Goal: Information Seeking & Learning: Learn about a topic

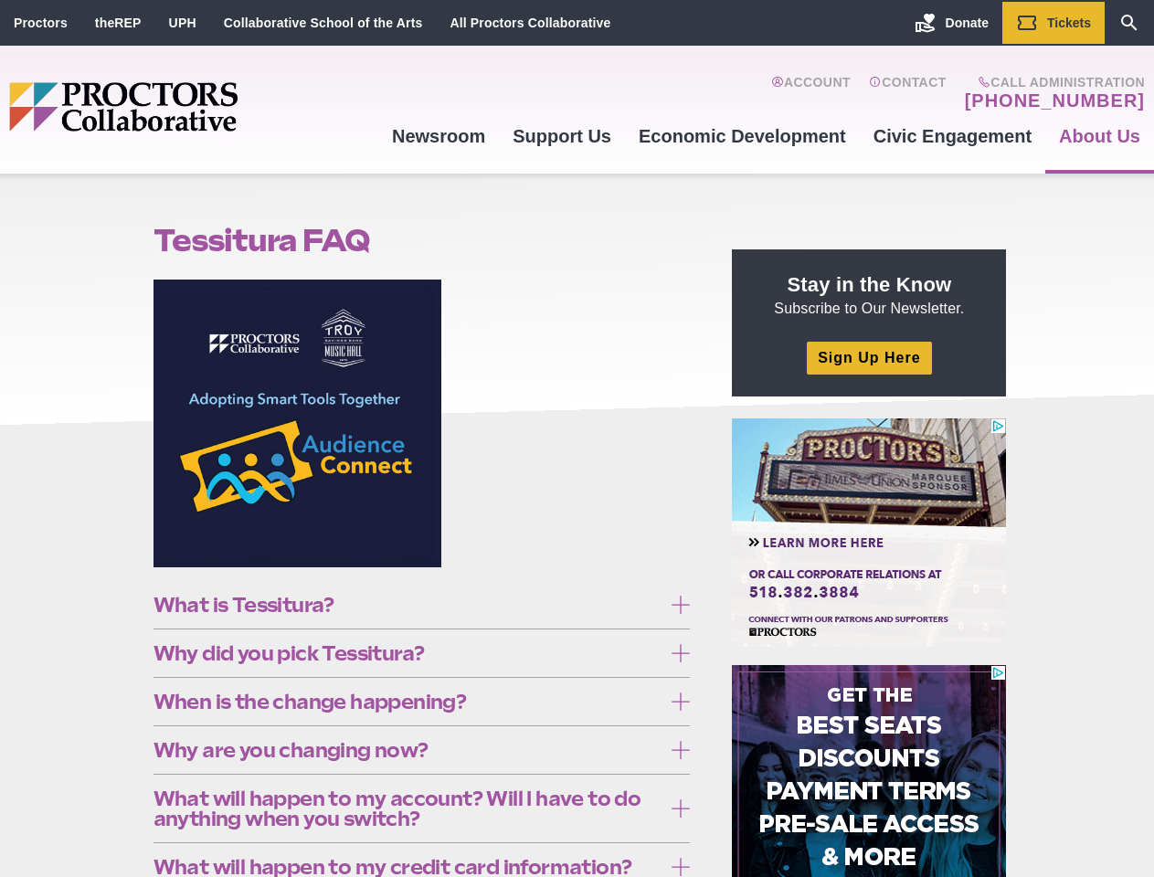
click at [576, 438] on figure at bounding box center [421, 430] width 537 height 301
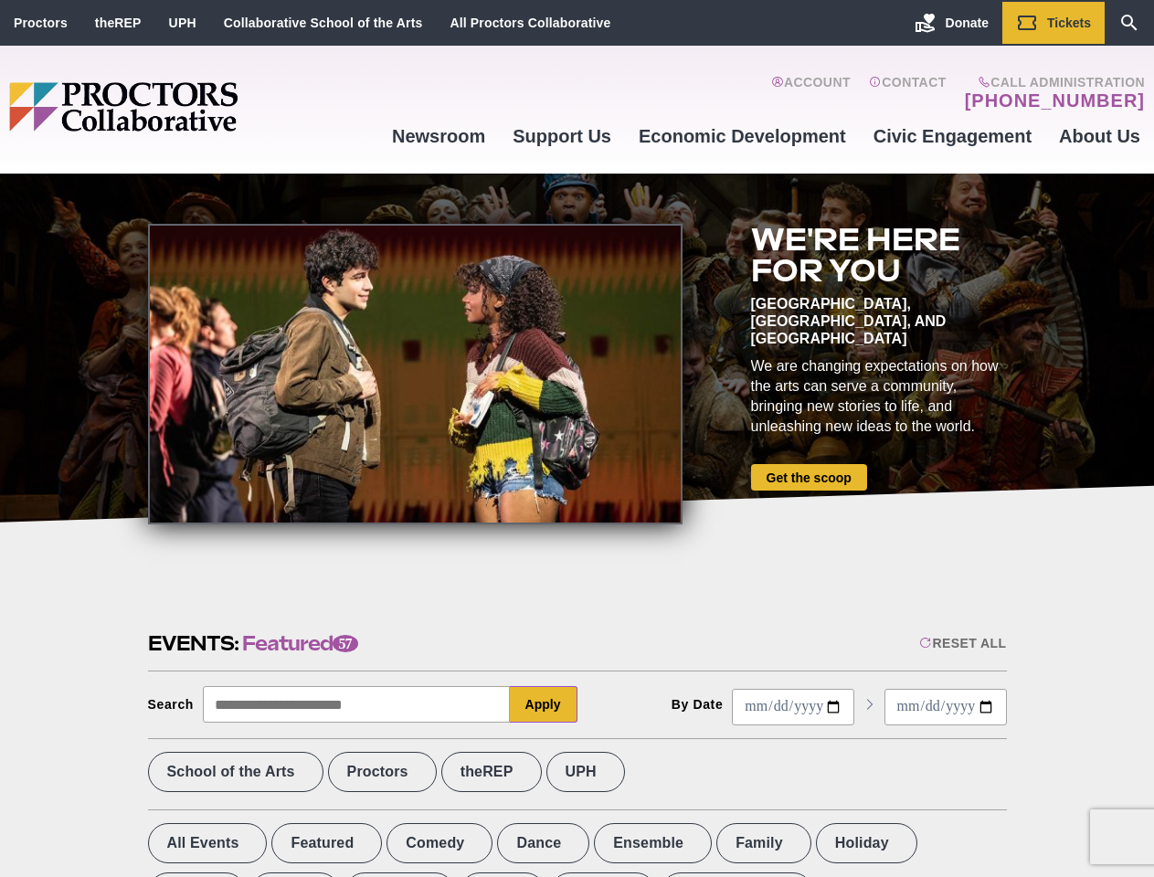
click at [576, 438] on div at bounding box center [415, 374] width 534 height 301
click at [961, 643] on div "Reset All" at bounding box center [962, 643] width 87 height 15
click at [543, 704] on button "Apply" at bounding box center [544, 704] width 68 height 37
